Goal: Task Accomplishment & Management: Manage account settings

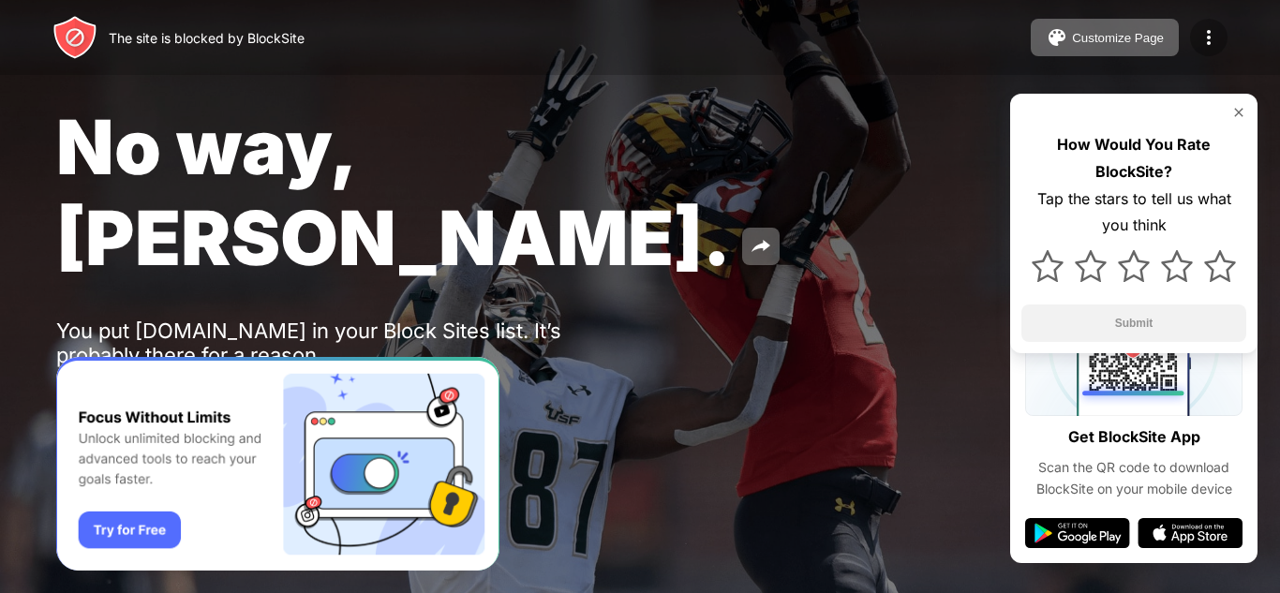
click at [1201, 51] on div at bounding box center [1208, 37] width 37 height 37
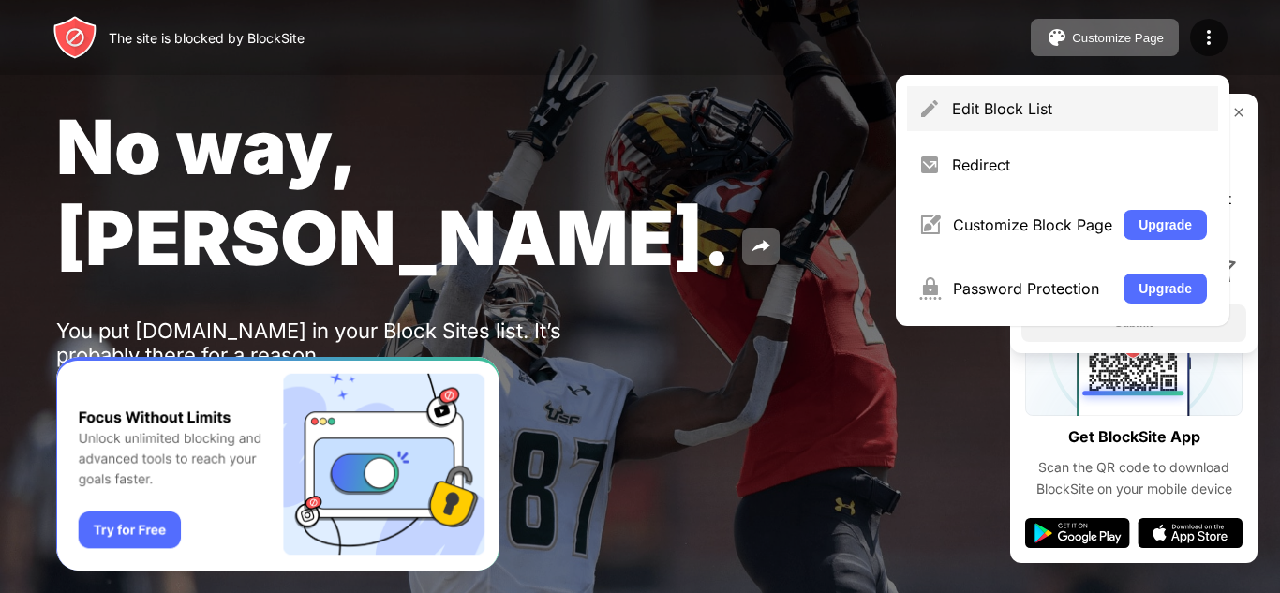
click at [1093, 97] on div "Edit Block List" at bounding box center [1062, 108] width 311 height 45
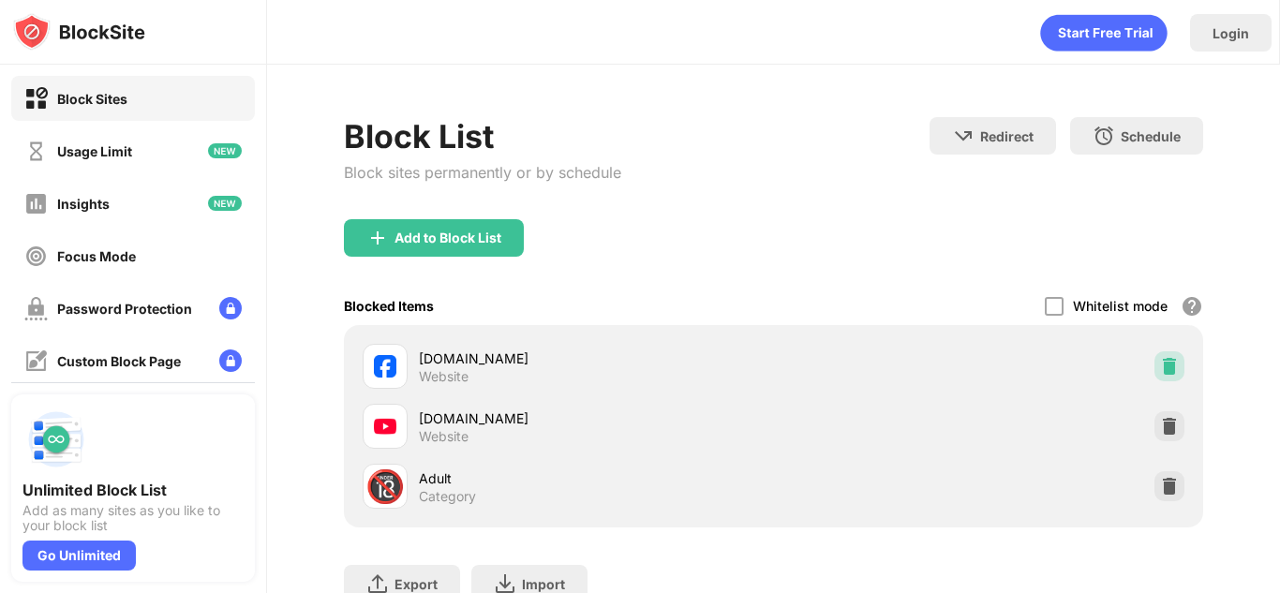
click at [1170, 368] on div at bounding box center [1169, 366] width 30 height 30
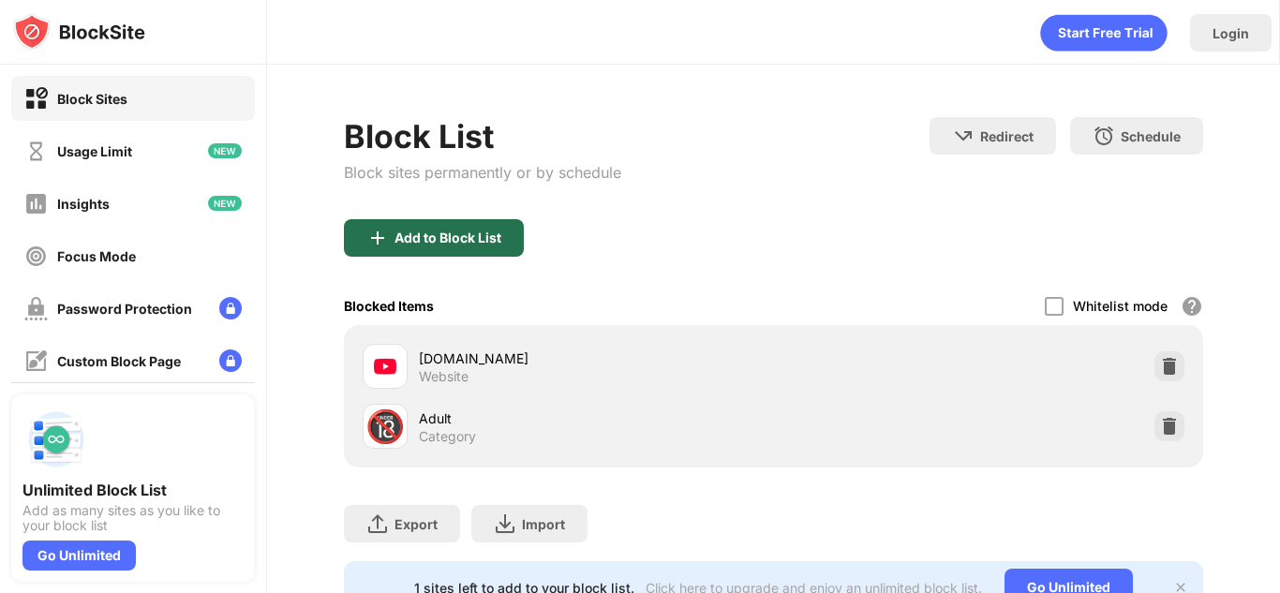
click at [489, 233] on div "Add to Block List" at bounding box center [447, 237] width 107 height 15
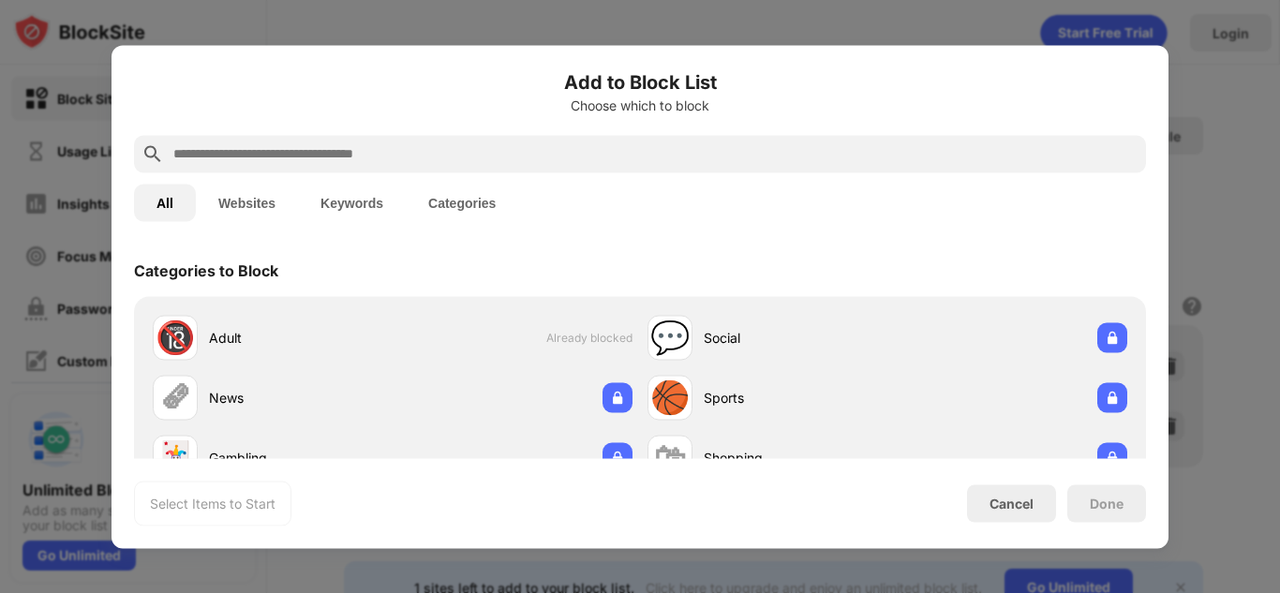
click at [470, 167] on div at bounding box center [640, 153] width 1012 height 37
click at [468, 156] on input "text" at bounding box center [654, 153] width 967 height 22
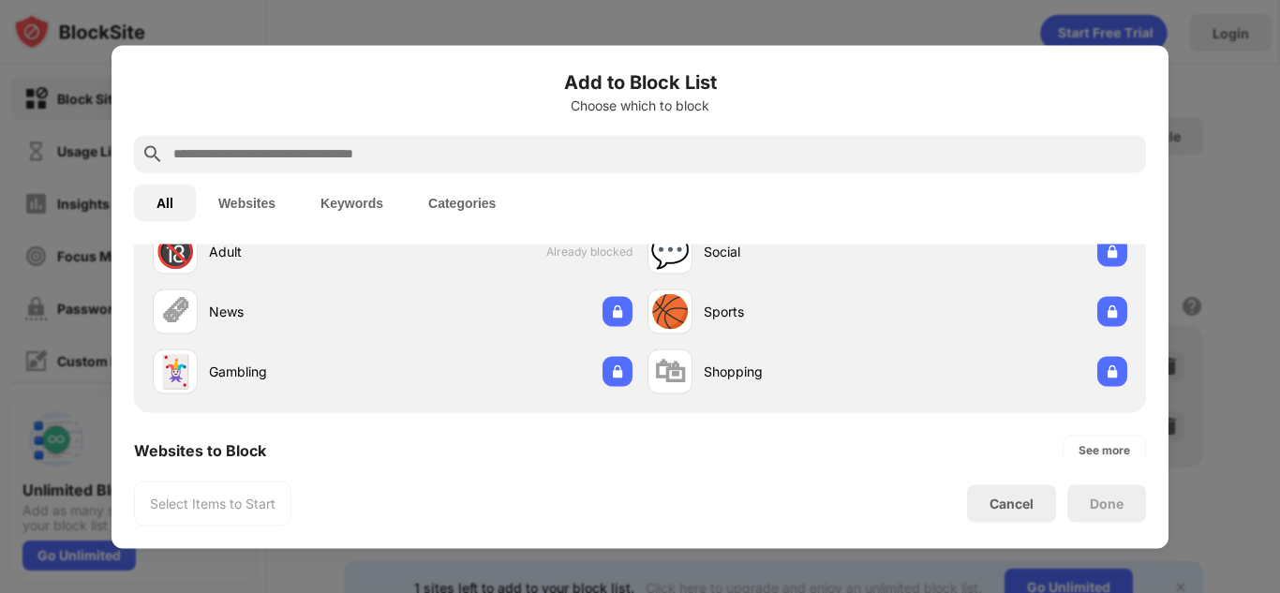
scroll to position [88, 0]
click at [342, 163] on input "text" at bounding box center [654, 153] width 967 height 22
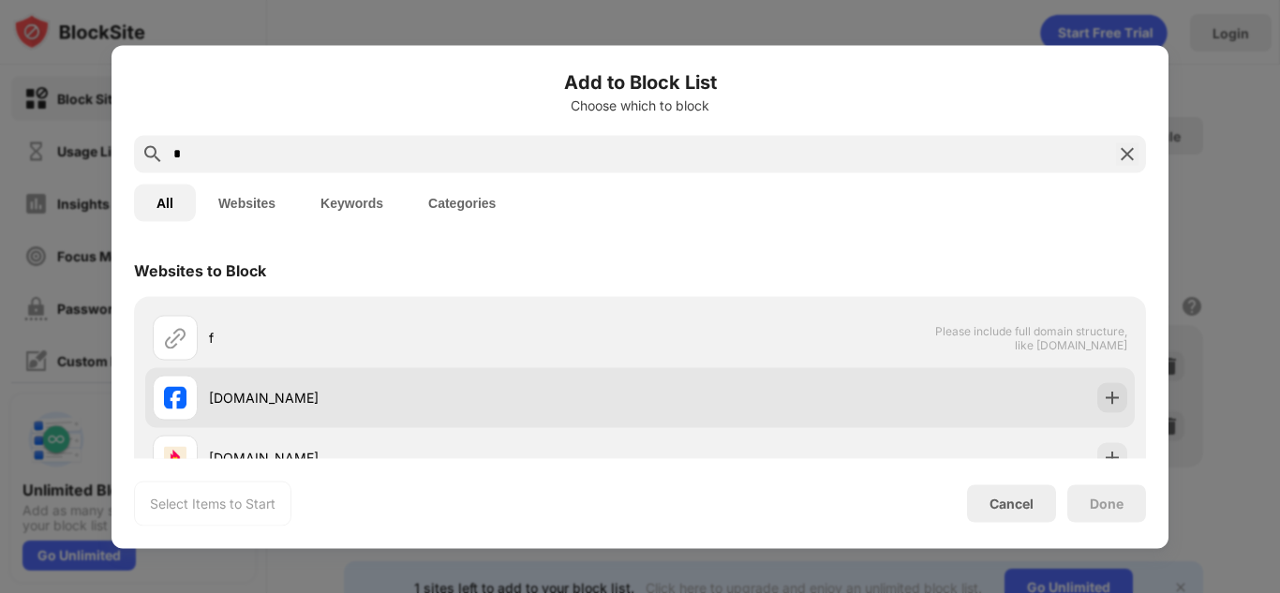
type input "*"
click at [1081, 409] on div "[DOMAIN_NAME]" at bounding box center [639, 397] width 989 height 60
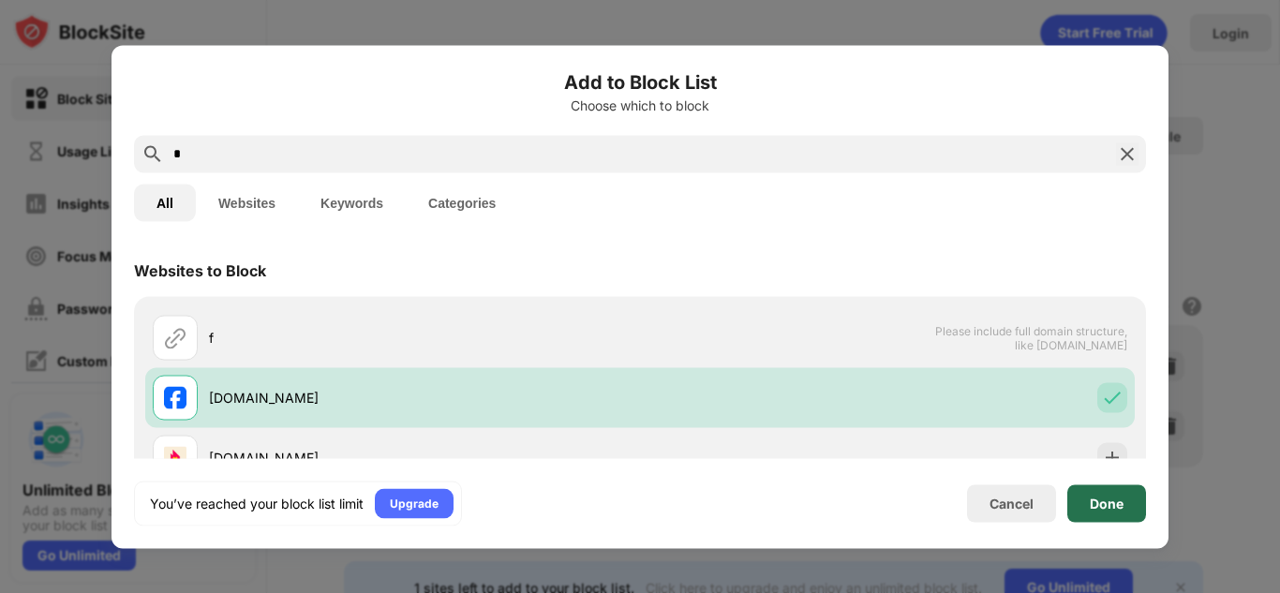
click at [1118, 507] on div "Done" at bounding box center [1107, 503] width 34 height 15
